Goal: Task Accomplishment & Management: Manage account settings

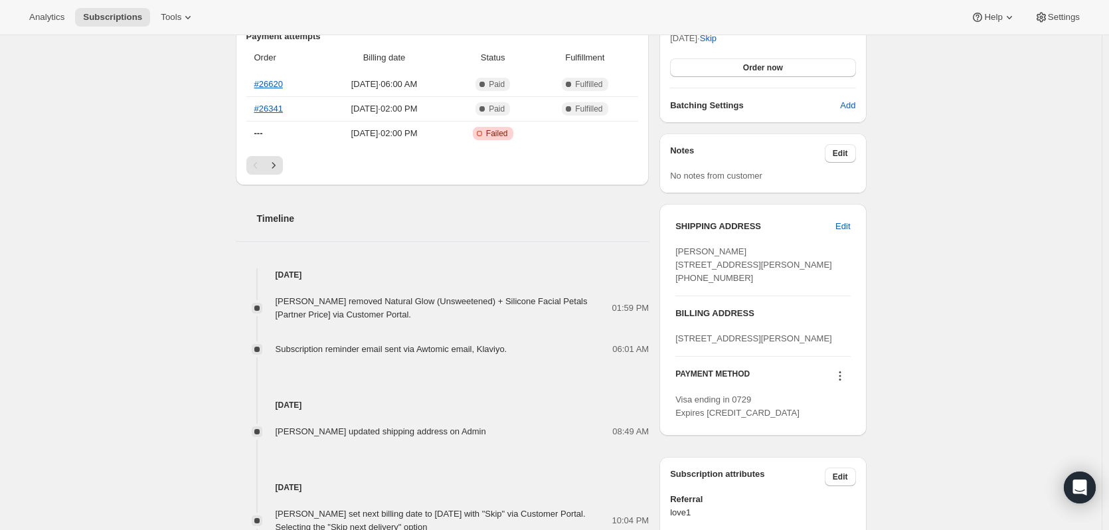
scroll to position [465, 0]
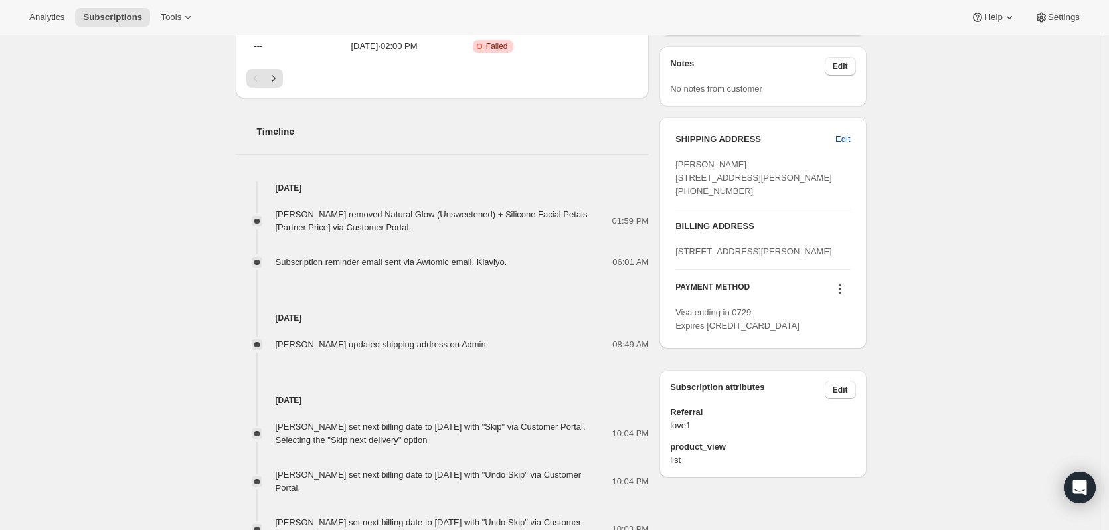
click at [848, 137] on span "Edit" at bounding box center [843, 139] width 15 height 13
select select "NJ"
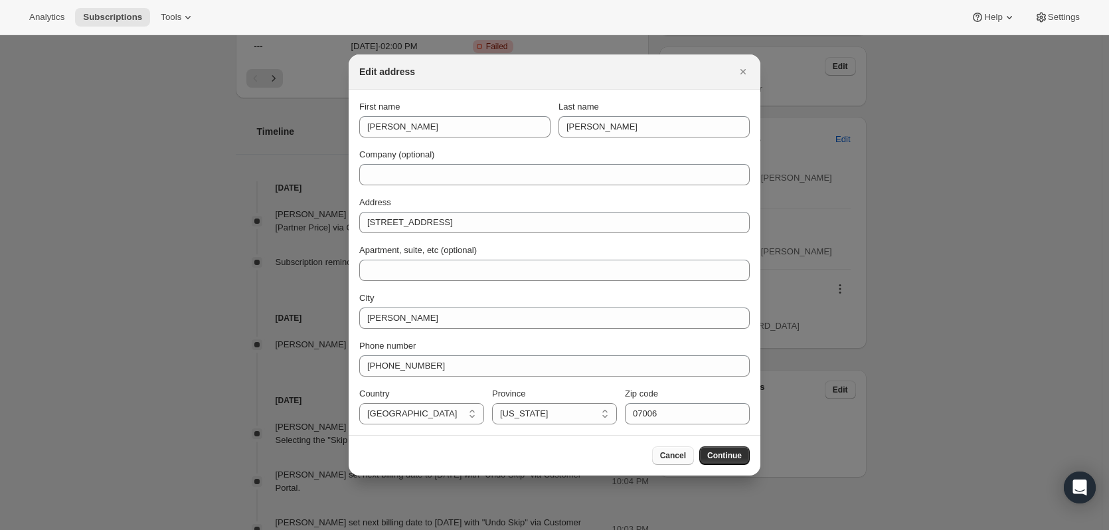
click at [673, 455] on span "Cancel" at bounding box center [673, 455] width 26 height 11
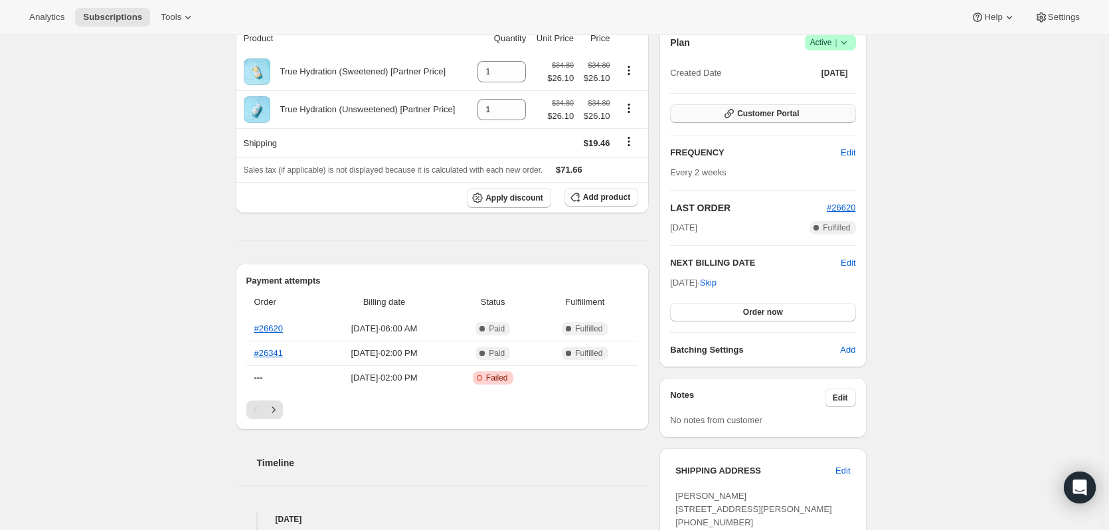
scroll to position [0, 0]
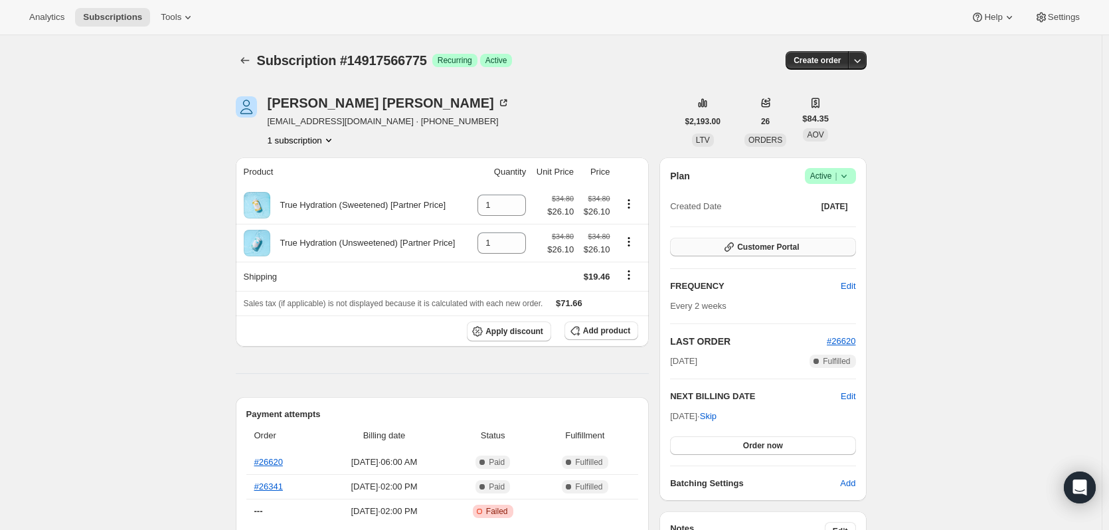
click at [743, 244] on span "Customer Portal" at bounding box center [768, 247] width 62 height 11
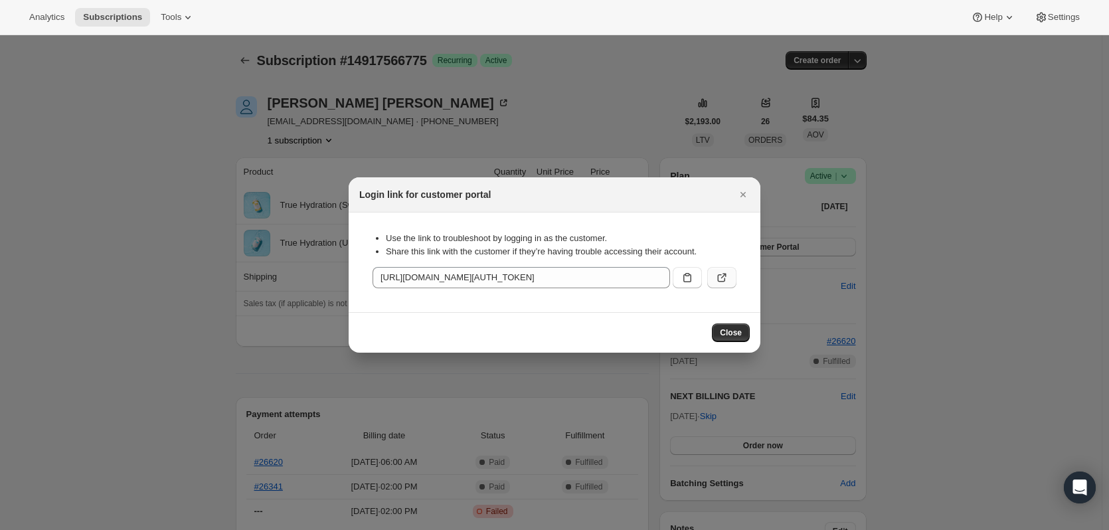
click at [722, 282] on icon ":rc3:" at bounding box center [722, 278] width 8 height 8
click at [746, 195] on icon "Close" at bounding box center [743, 194] width 13 height 13
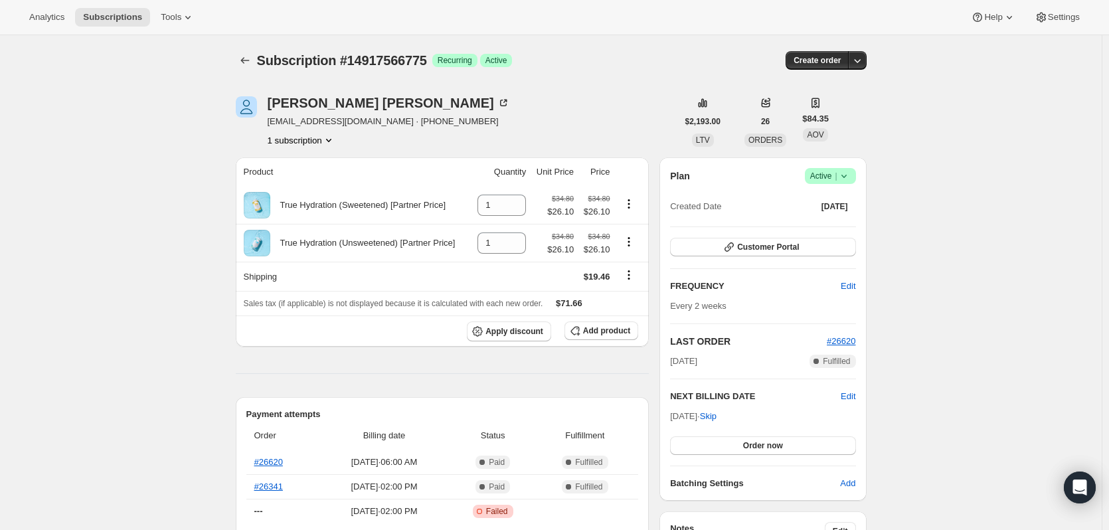
click at [313, 145] on button "1 subscription" at bounding box center [302, 139] width 68 height 13
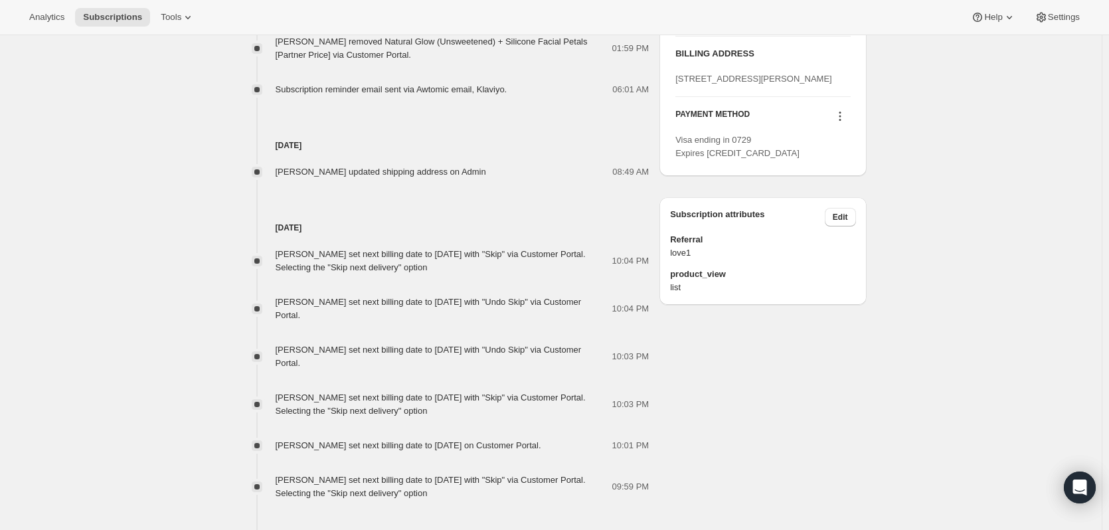
scroll to position [465, 0]
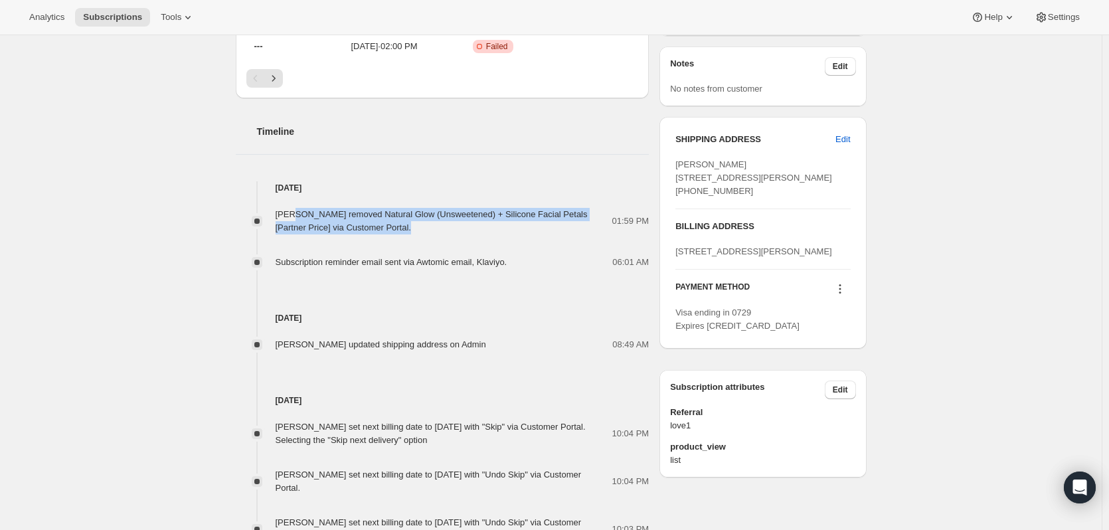
drag, startPoint x: 297, startPoint y: 201, endPoint x: 407, endPoint y: 230, distance: 114.1
click at [407, 230] on div "[PERSON_NAME] removed Natural Glow (Unsweetened) + Silicone Facial Petals [Part…" at bounding box center [443, 232] width 414 height 74
click at [461, 260] on span "Subscription reminder email sent via Awtomic email, Klaviyo." at bounding box center [392, 262] width 232 height 10
drag, startPoint x: 391, startPoint y: 229, endPoint x: 280, endPoint y: 218, distance: 112.1
click at [280, 218] on div "[PERSON_NAME] removed Natural Glow (Unsweetened) + Silicone Facial Petals [Part…" at bounding box center [444, 221] width 337 height 27
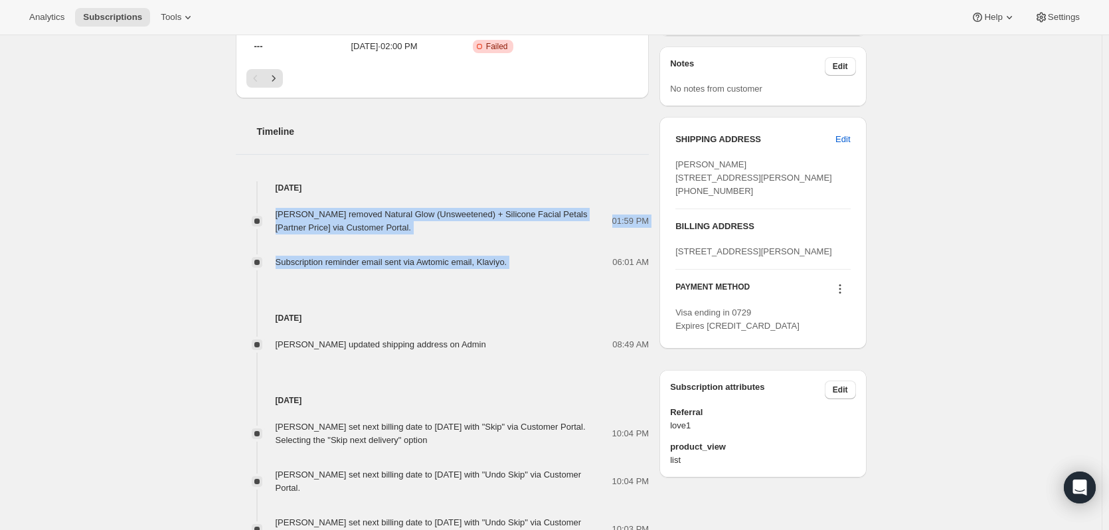
drag, startPoint x: 527, startPoint y: 262, endPoint x: 282, endPoint y: 207, distance: 252.0
click at [282, 207] on div "[PERSON_NAME] removed Natural Glow (Unsweetened) + Silicone Facial Petals [Part…" at bounding box center [443, 232] width 414 height 74
click at [444, 252] on div "[PERSON_NAME] removed Natural Glow (Unsweetened) + Silicone Facial Petals [Part…" at bounding box center [443, 232] width 414 height 74
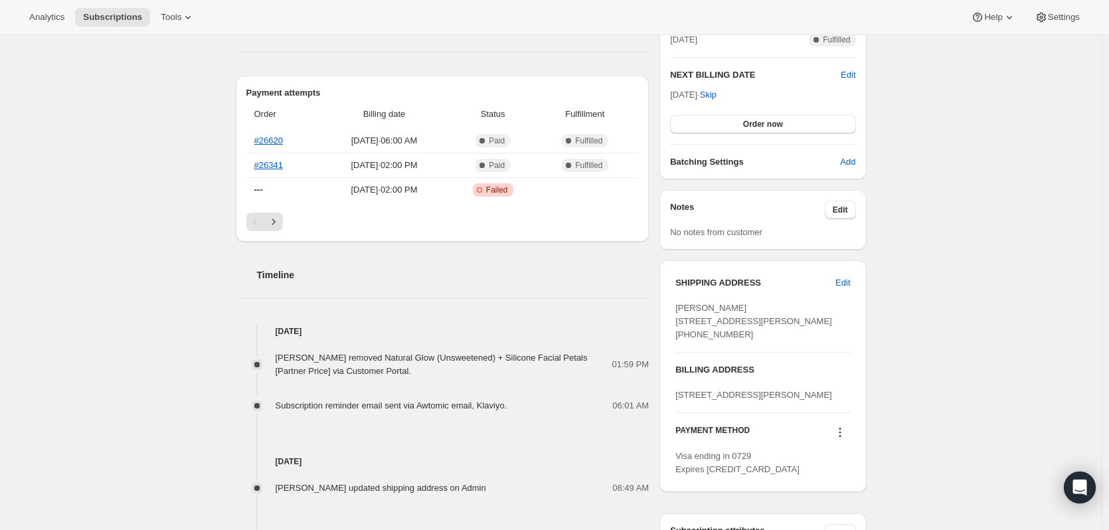
scroll to position [398, 0]
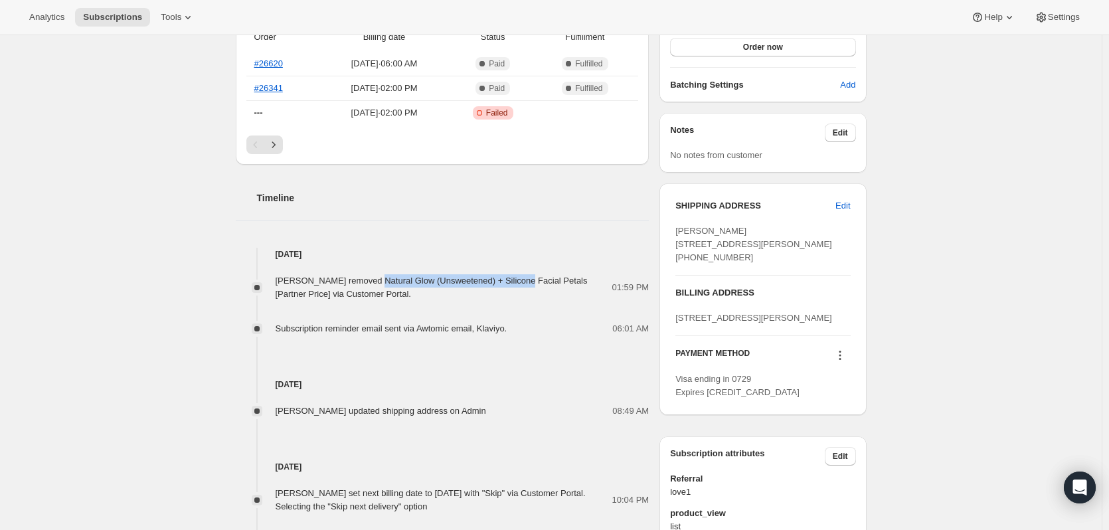
drag, startPoint x: 373, startPoint y: 282, endPoint x: 520, endPoint y: 281, distance: 146.8
click at [520, 281] on span "[PERSON_NAME] removed Natural Glow (Unsweetened) + Silicone Facial Petals [Part…" at bounding box center [432, 287] width 312 height 23
click at [541, 323] on div "06:01 AM" at bounding box center [582, 328] width 134 height 13
drag, startPoint x: 381, startPoint y: 294, endPoint x: 405, endPoint y: 308, distance: 28.3
click at [261, 279] on div "[PERSON_NAME] removed Natural Glow (Unsweetened) + Silicone Facial Petals [Part…" at bounding box center [443, 287] width 414 height 27
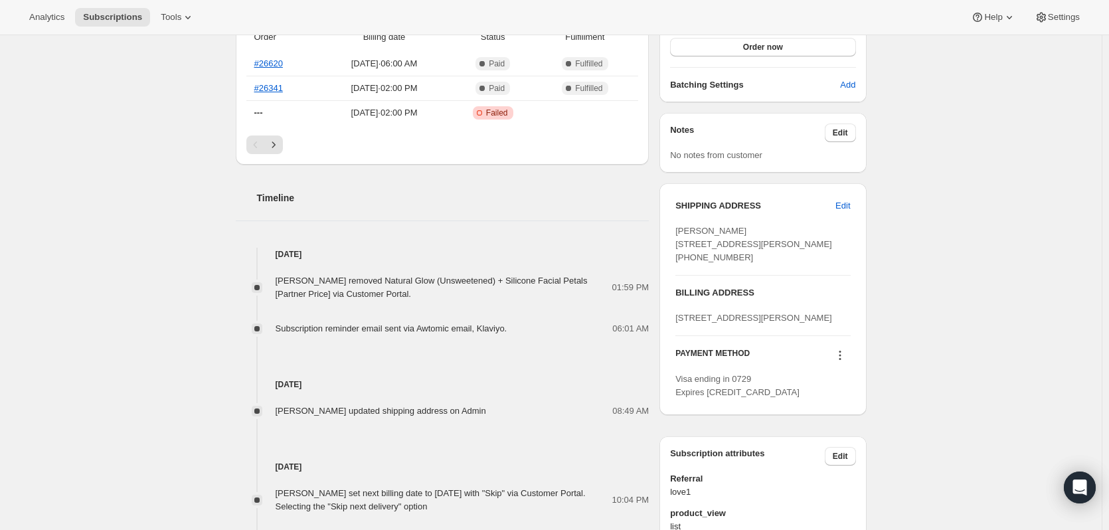
click at [468, 308] on div "[PERSON_NAME] removed Natural Glow (Unsweetened) + Silicone Facial Petals [Part…" at bounding box center [443, 298] width 414 height 74
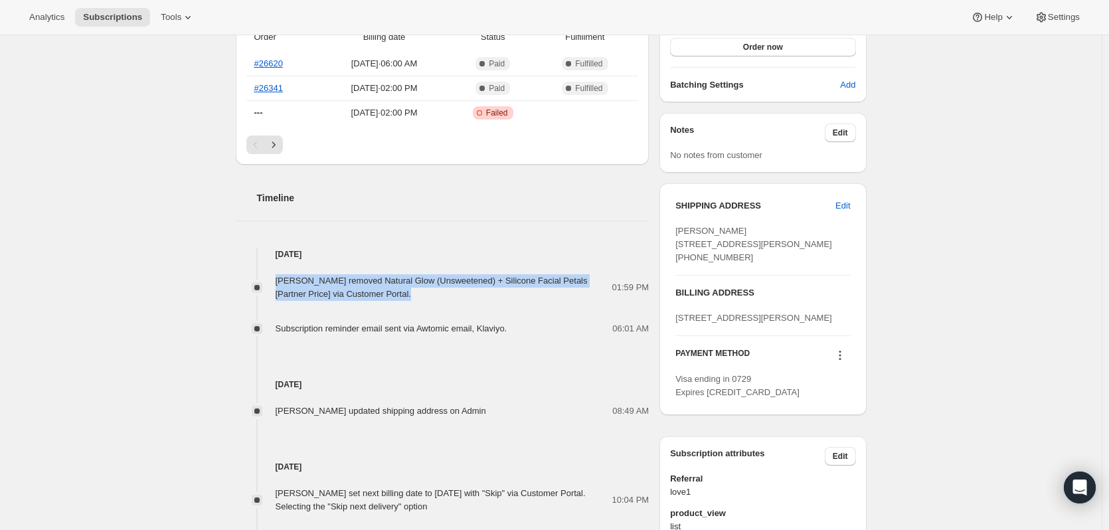
drag, startPoint x: 382, startPoint y: 296, endPoint x: 300, endPoint y: 282, distance: 82.9
click at [263, 270] on div "[PERSON_NAME] removed Natural Glow (Unsweetened) + Silicone Facial Petals [Part…" at bounding box center [443, 298] width 414 height 74
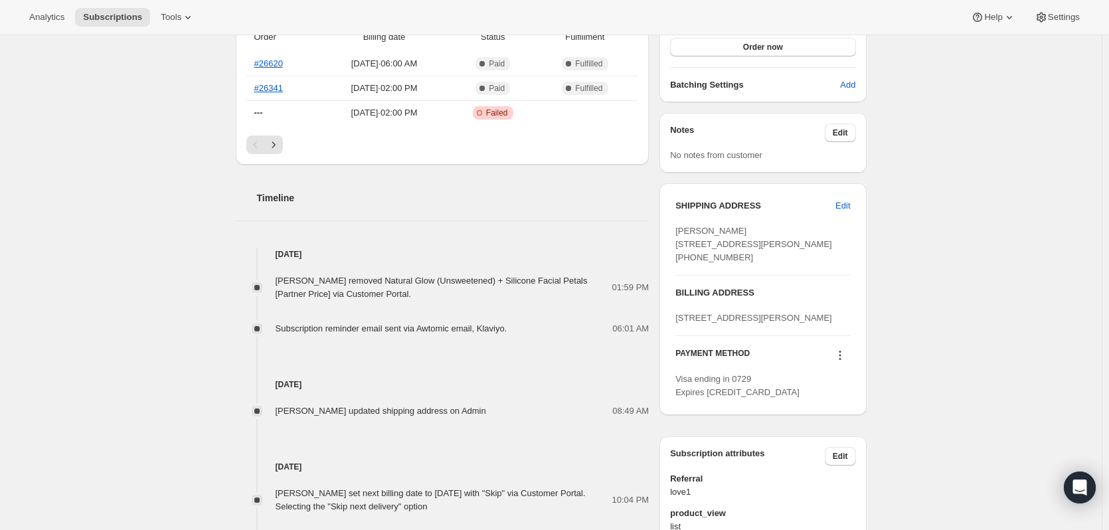
click at [449, 306] on div "[PERSON_NAME] removed Natural Glow (Unsweetened) + Silicone Facial Petals [Part…" at bounding box center [443, 298] width 414 height 74
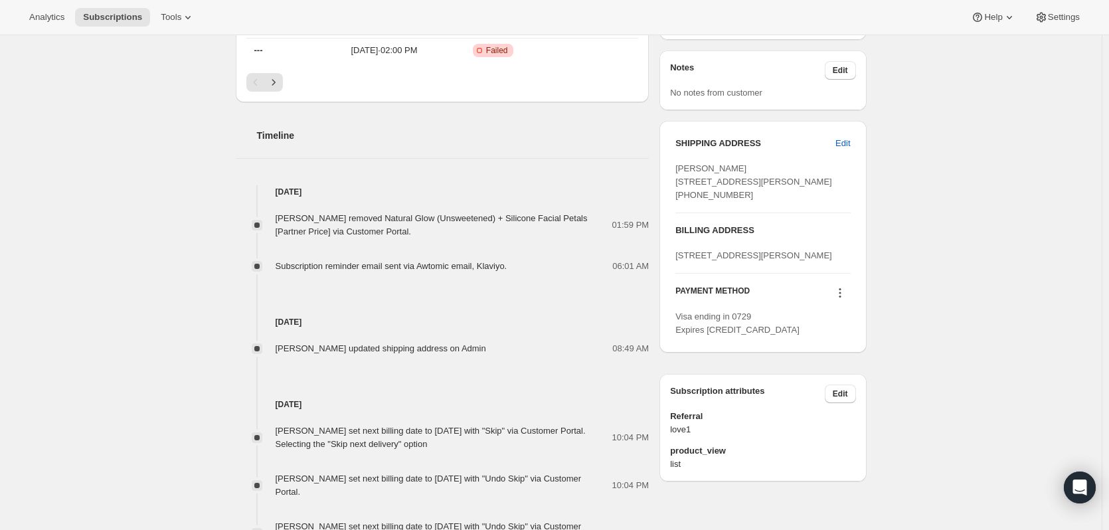
scroll to position [531, 0]
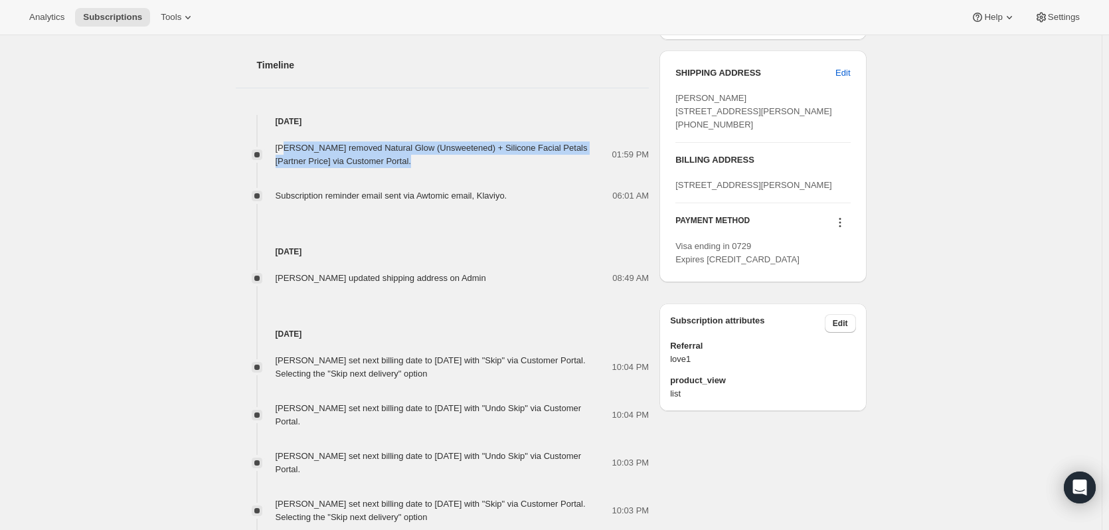
drag, startPoint x: 396, startPoint y: 167, endPoint x: 289, endPoint y: 147, distance: 108.6
click at [289, 147] on div "[PERSON_NAME] removed Natural Glow (Unsweetened) + Silicone Facial Petals [Part…" at bounding box center [444, 154] width 337 height 27
click at [470, 169] on div "[PERSON_NAME] removed Natural Glow (Unsweetened) + Silicone Facial Petals [Part…" at bounding box center [443, 165] width 414 height 74
drag, startPoint x: 383, startPoint y: 167, endPoint x: 276, endPoint y: 149, distance: 108.4
click at [276, 149] on div "[PERSON_NAME] removed Natural Glow (Unsweetened) + Silicone Facial Petals [Part…" at bounding box center [443, 154] width 414 height 27
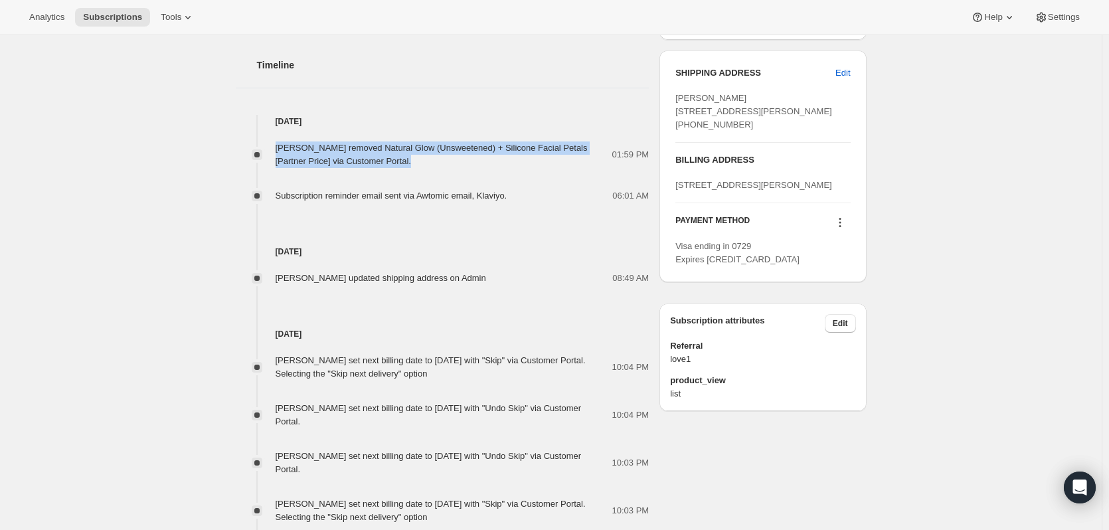
click at [410, 167] on div "[PERSON_NAME] removed Natural Glow (Unsweetened) + Silicone Facial Petals [Part…" at bounding box center [444, 154] width 337 height 27
drag, startPoint x: 401, startPoint y: 163, endPoint x: 280, endPoint y: 147, distance: 122.5
click at [280, 147] on div "[PERSON_NAME] removed Natural Glow (Unsweetened) + Silicone Facial Petals [Part…" at bounding box center [444, 154] width 337 height 27
click at [408, 162] on div "[PERSON_NAME] removed Natural Glow (Unsweetened) + Silicone Facial Petals [Part…" at bounding box center [444, 154] width 337 height 27
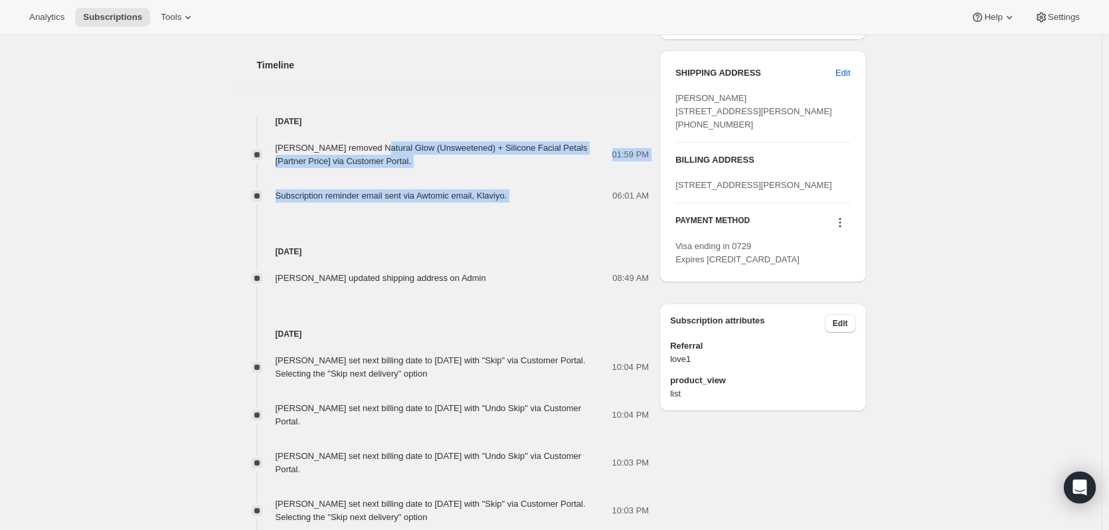
drag, startPoint x: 387, startPoint y: 147, endPoint x: 580, endPoint y: 170, distance: 193.9
click at [580, 169] on div "[PERSON_NAME] removed Natural Glow (Unsweetened) + Silicone Facial Petals [Part…" at bounding box center [443, 165] width 414 height 74
click at [568, 173] on div "[PERSON_NAME] removed Natural Glow (Unsweetened) + Silicone Facial Petals [Part…" at bounding box center [443, 165] width 414 height 74
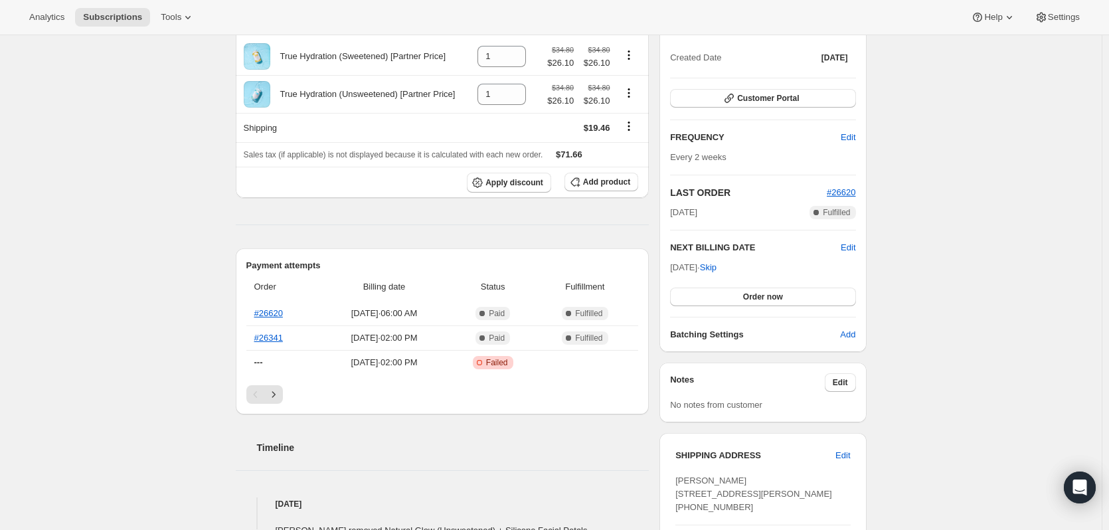
scroll to position [136, 0]
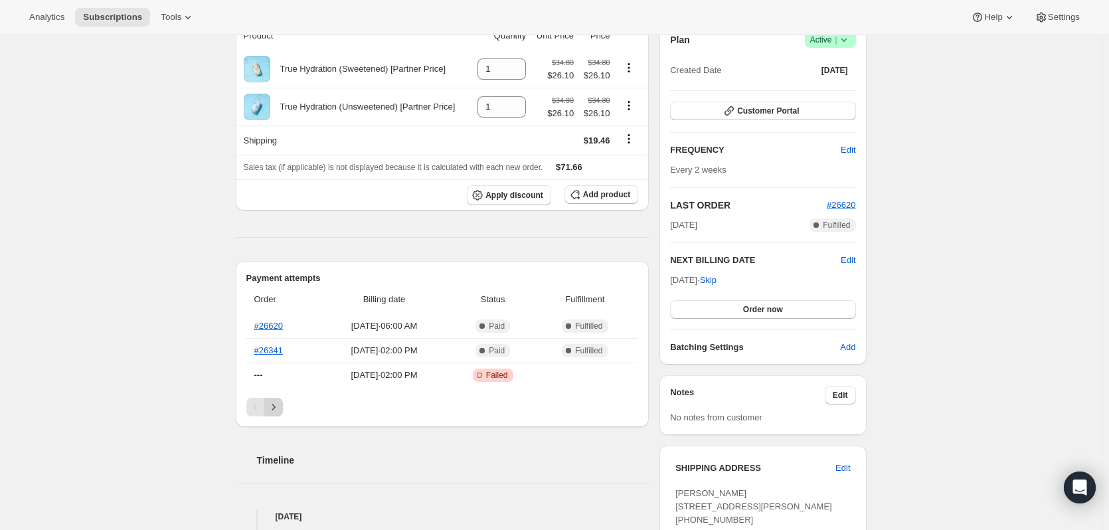
click at [271, 405] on icon "Next" at bounding box center [273, 406] width 13 height 13
click at [250, 402] on button "Previous" at bounding box center [255, 407] width 19 height 19
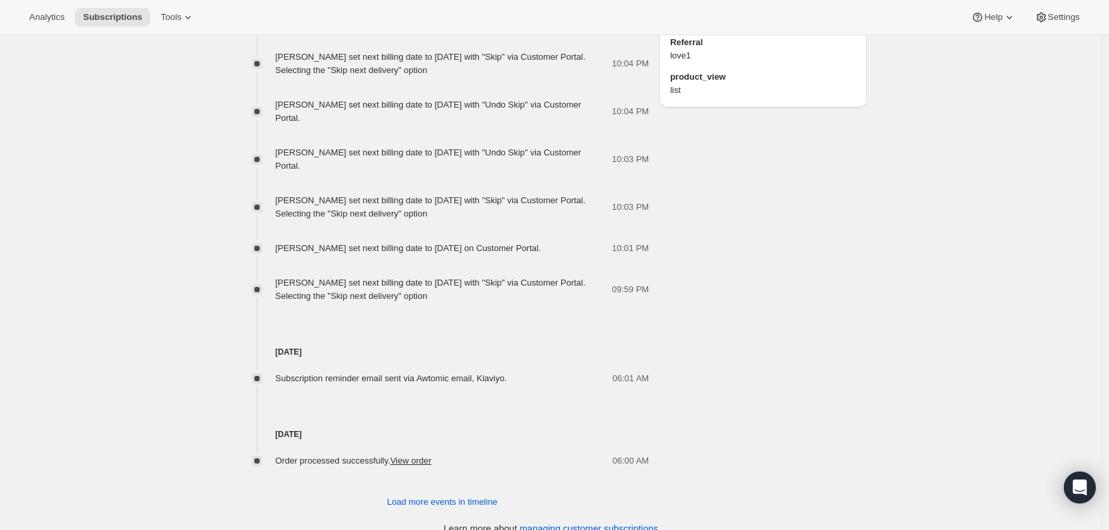
scroll to position [867, 0]
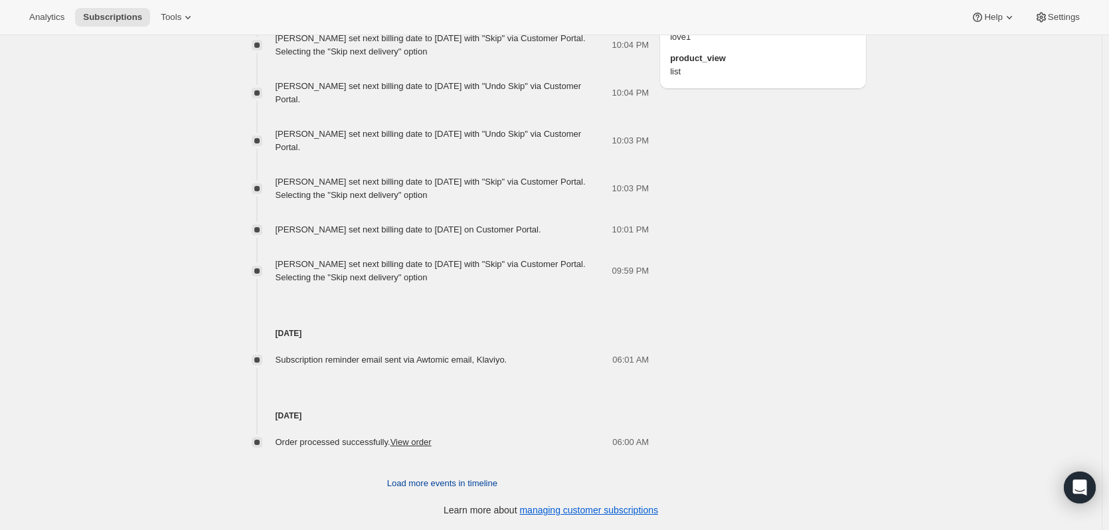
click at [454, 486] on span "Load more events in timeline" at bounding box center [442, 483] width 110 height 13
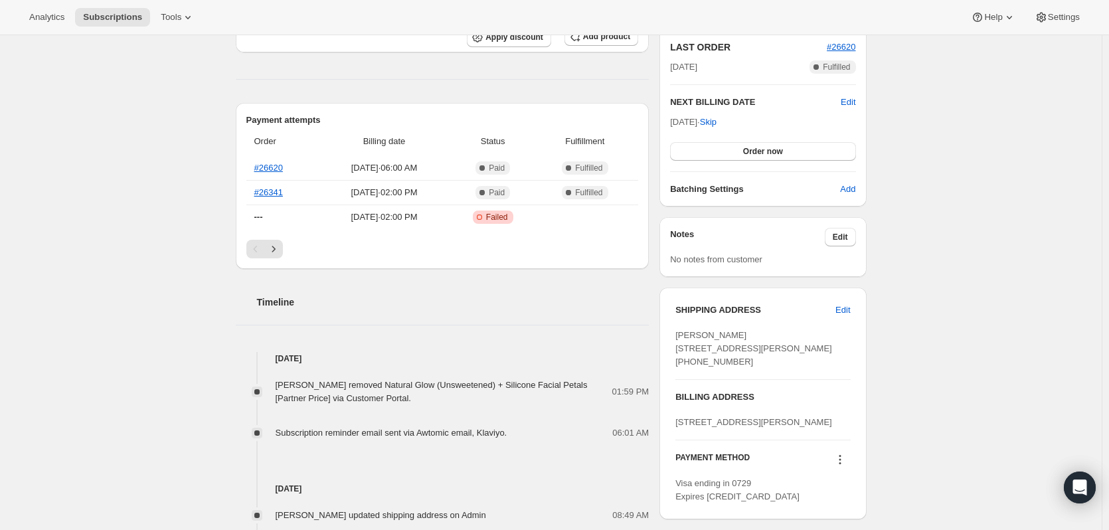
scroll to position [0, 0]
